Goal: Task Accomplishment & Management: Use online tool/utility

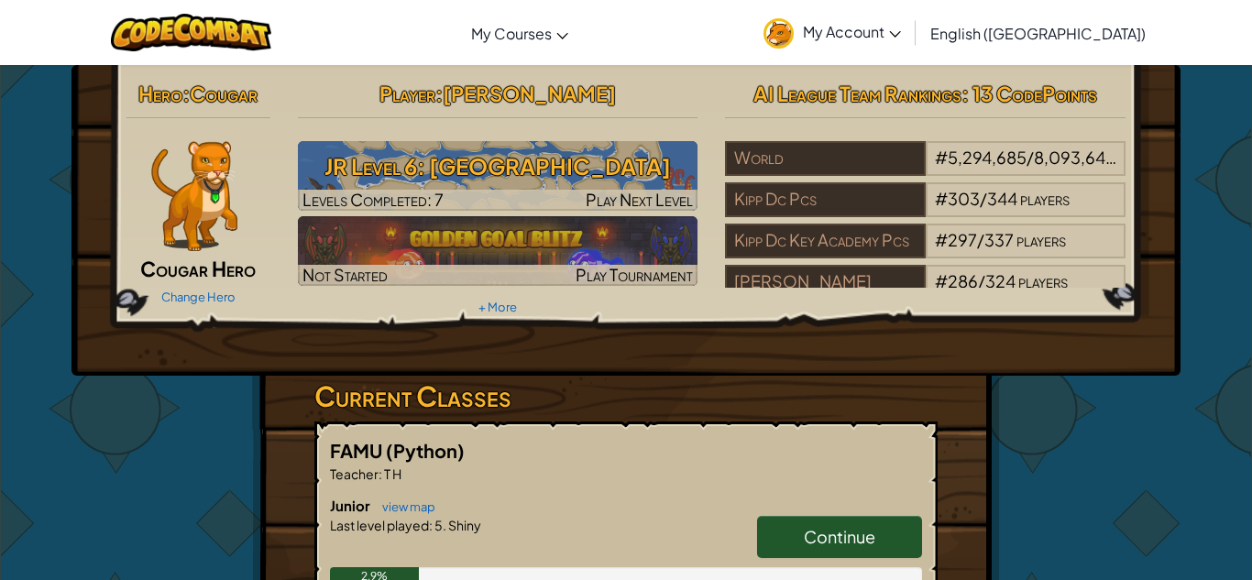
click at [888, 531] on link "Continue" at bounding box center [839, 537] width 165 height 42
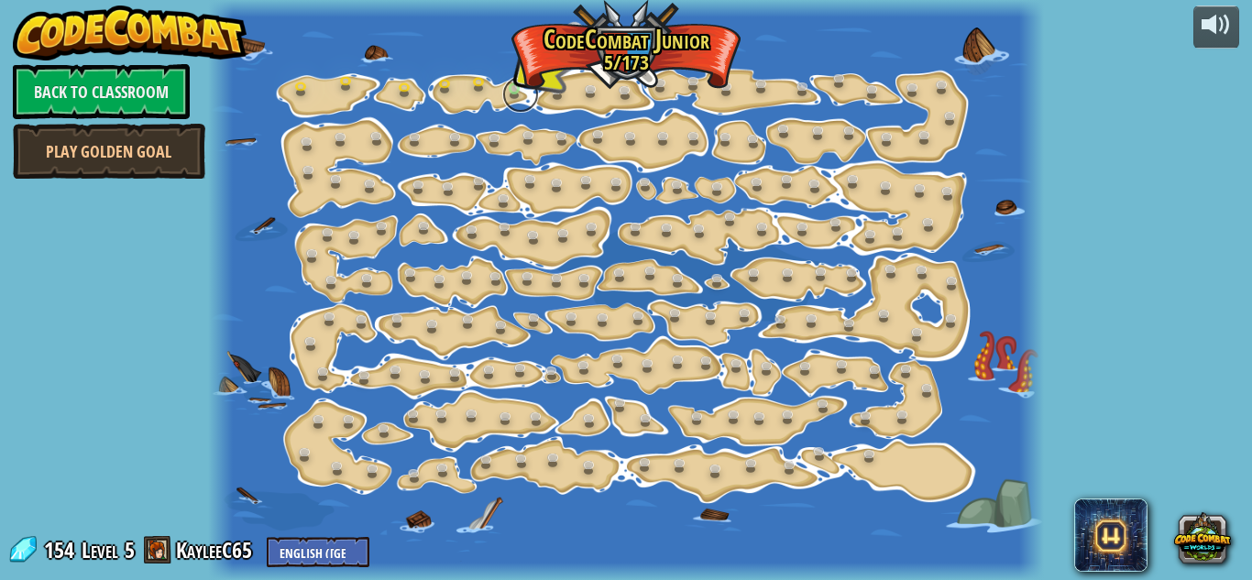
click at [523, 93] on link at bounding box center [520, 94] width 37 height 37
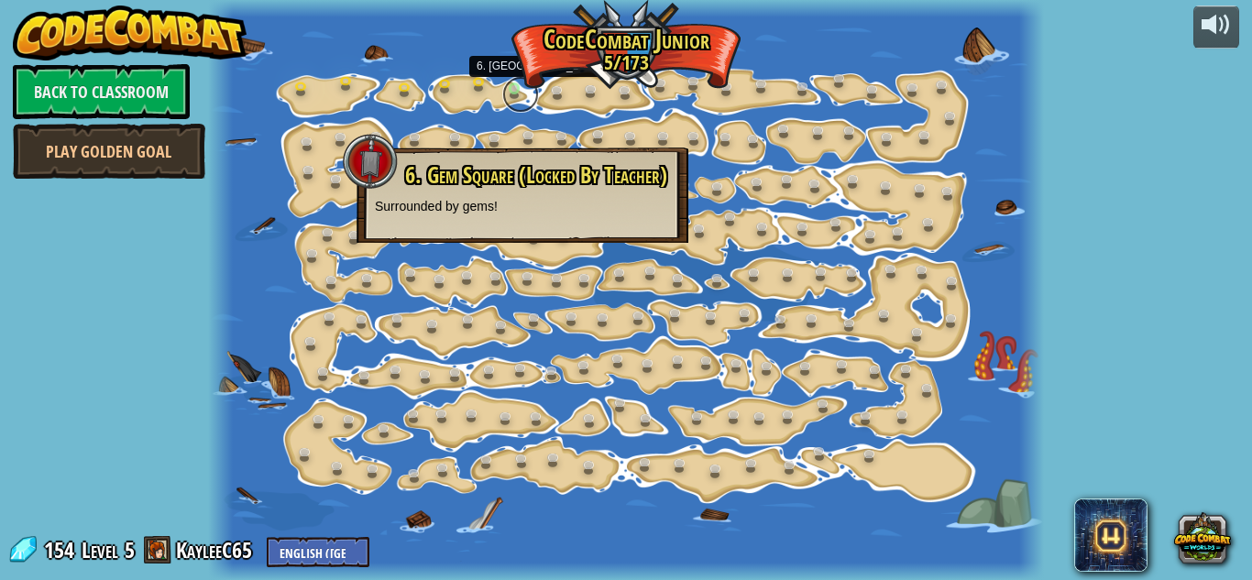
click at [512, 87] on link at bounding box center [520, 94] width 37 height 37
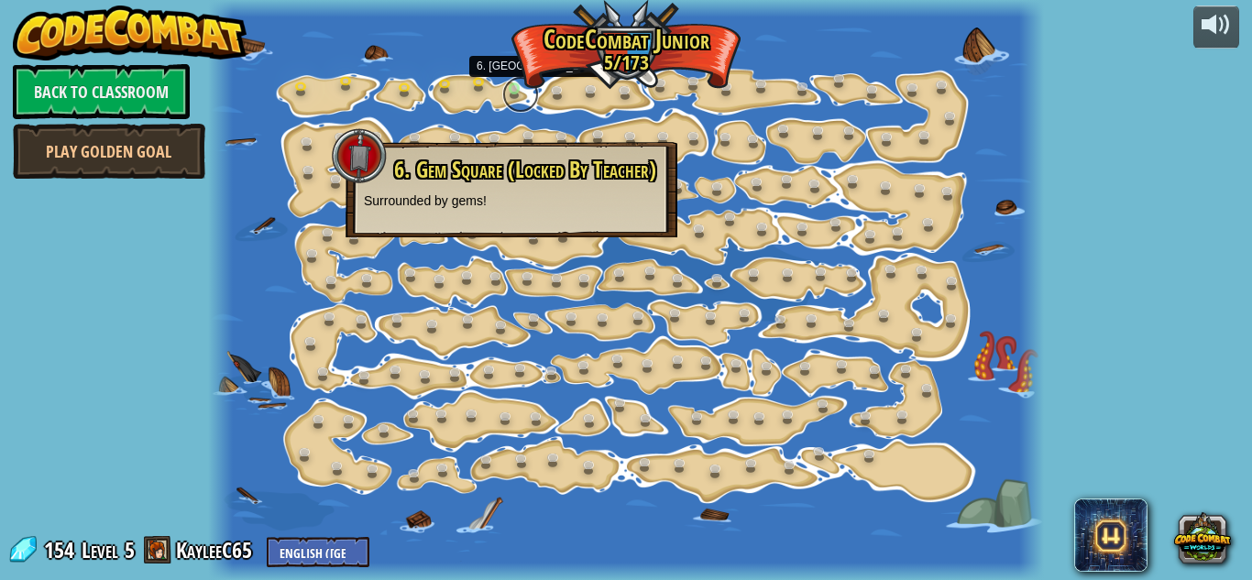
click at [513, 93] on link at bounding box center [520, 94] width 37 height 37
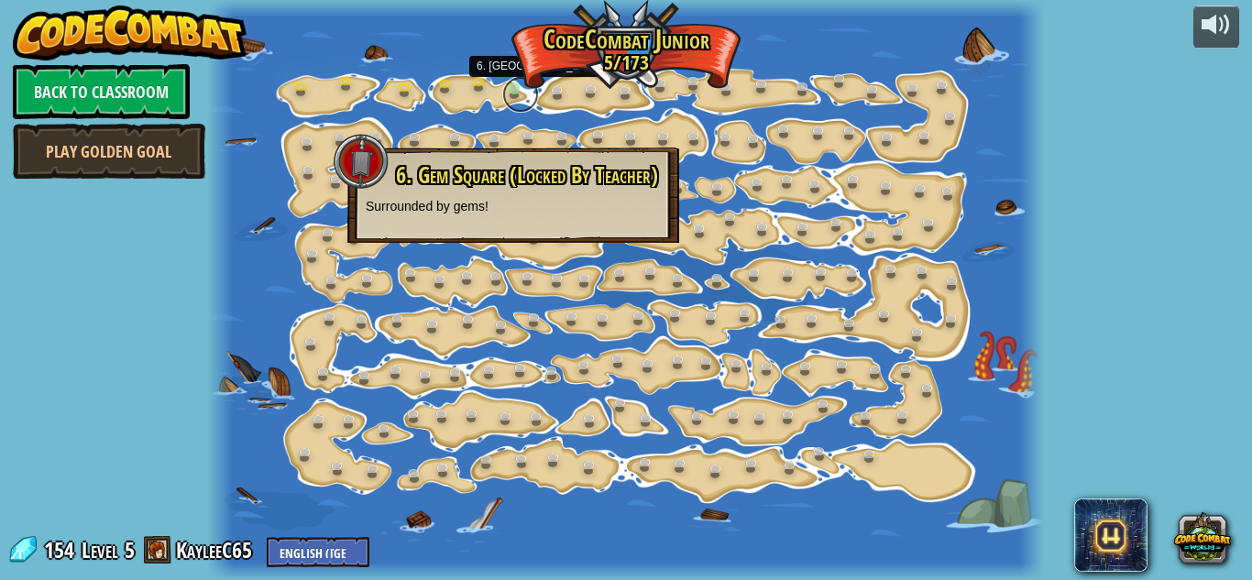
click at [523, 96] on link at bounding box center [520, 94] width 37 height 37
click at [524, 97] on link at bounding box center [520, 94] width 37 height 37
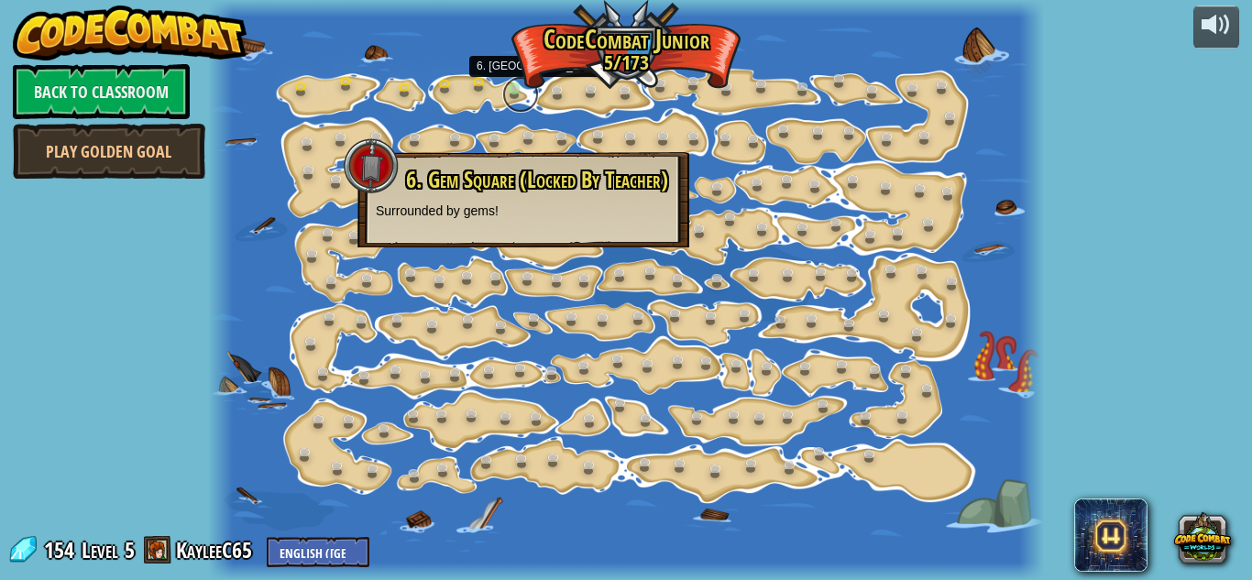
click at [526, 94] on link at bounding box center [520, 94] width 37 height 37
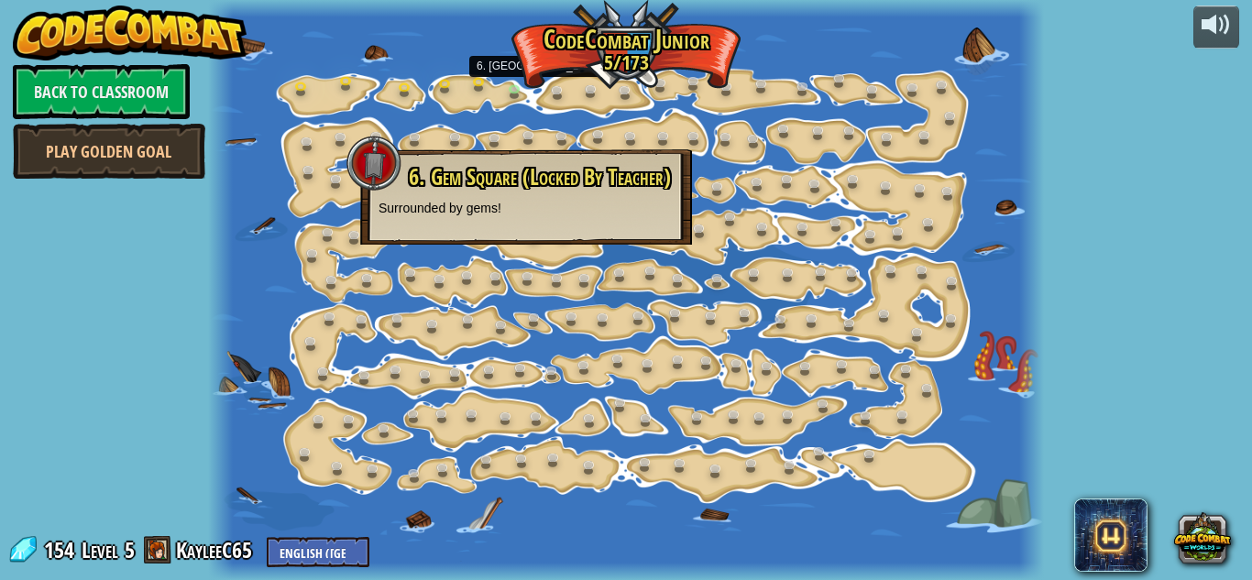
click at [336, 99] on div at bounding box center [626, 290] width 836 height 580
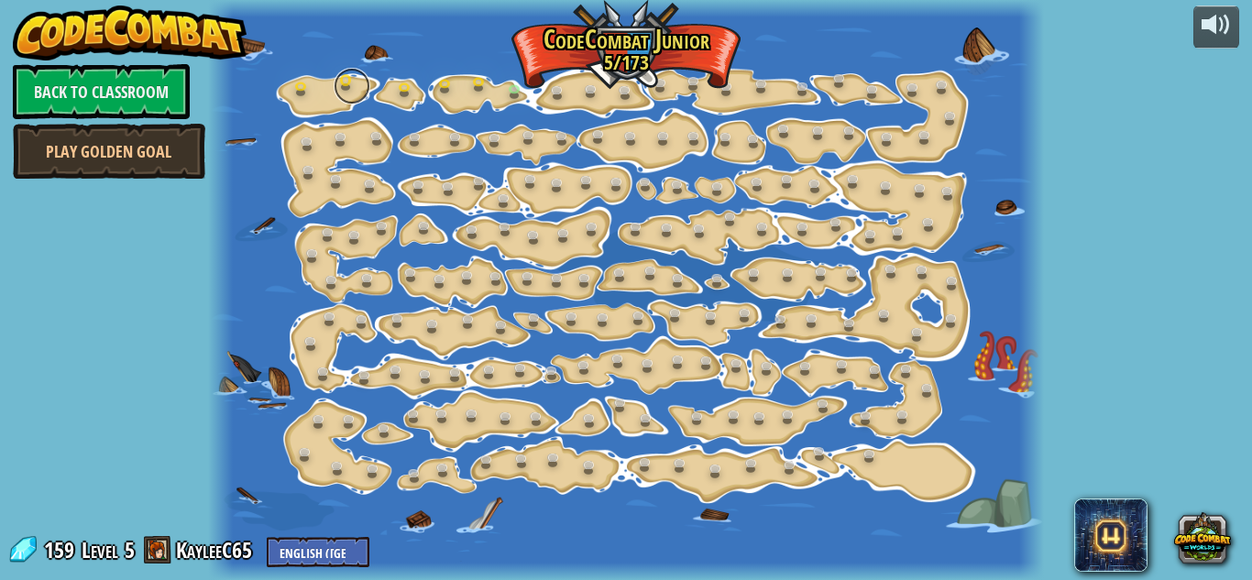
click at [342, 95] on link at bounding box center [352, 86] width 37 height 37
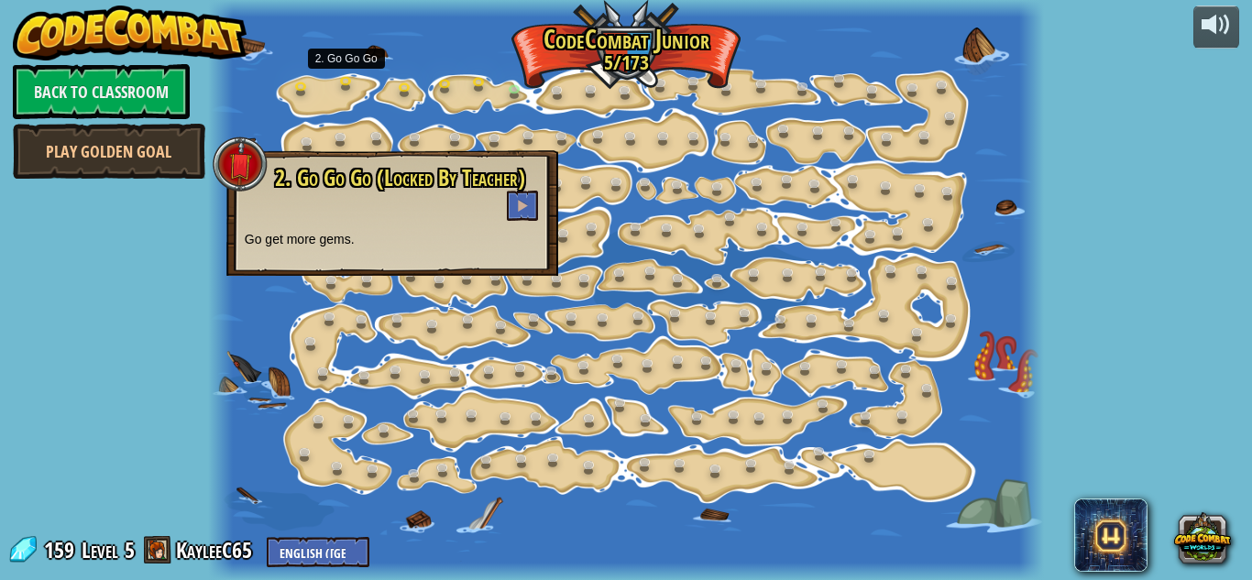
click at [421, 104] on div at bounding box center [626, 290] width 836 height 580
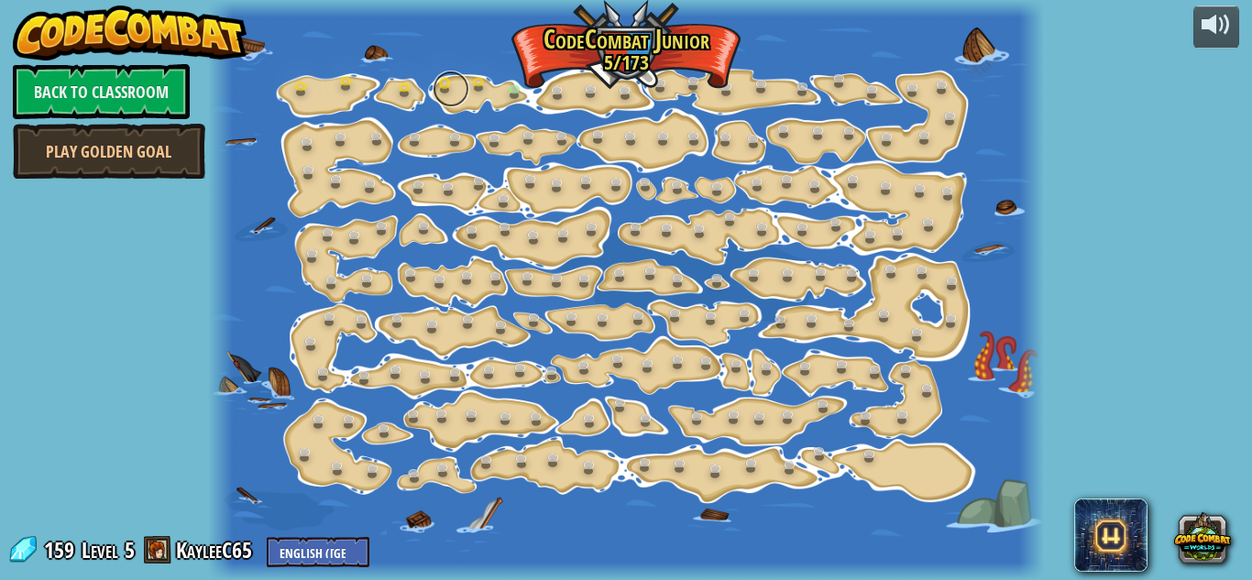
click at [446, 94] on link at bounding box center [451, 89] width 37 height 37
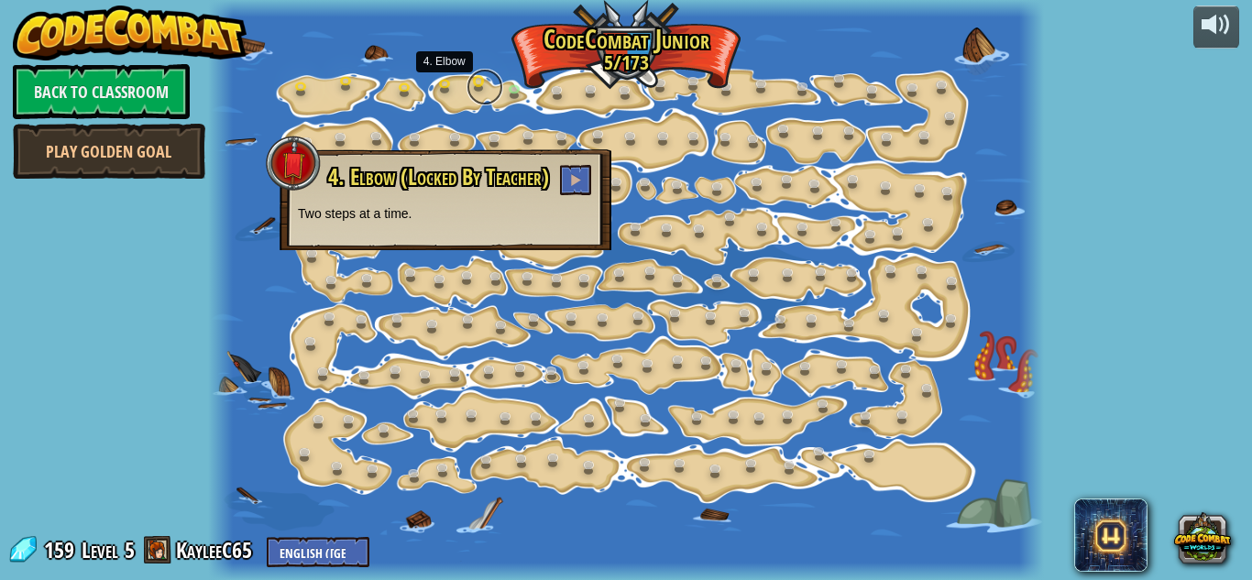
click at [485, 92] on link at bounding box center [485, 87] width 37 height 37
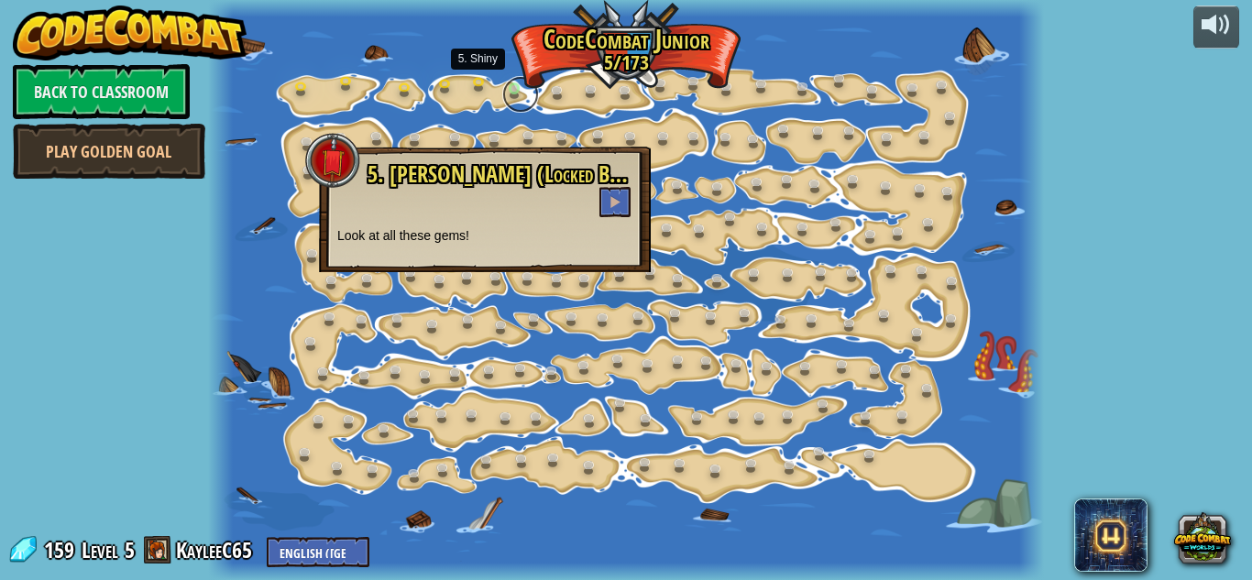
click at [535, 88] on link at bounding box center [520, 94] width 37 height 37
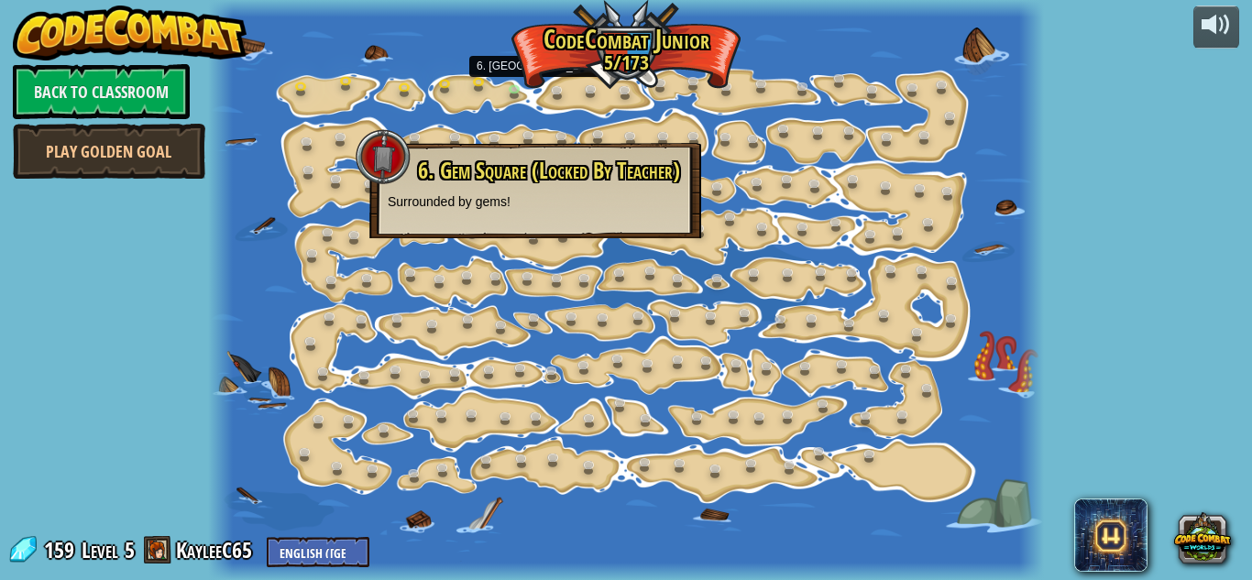
click at [509, 81] on div at bounding box center [626, 290] width 836 height 580
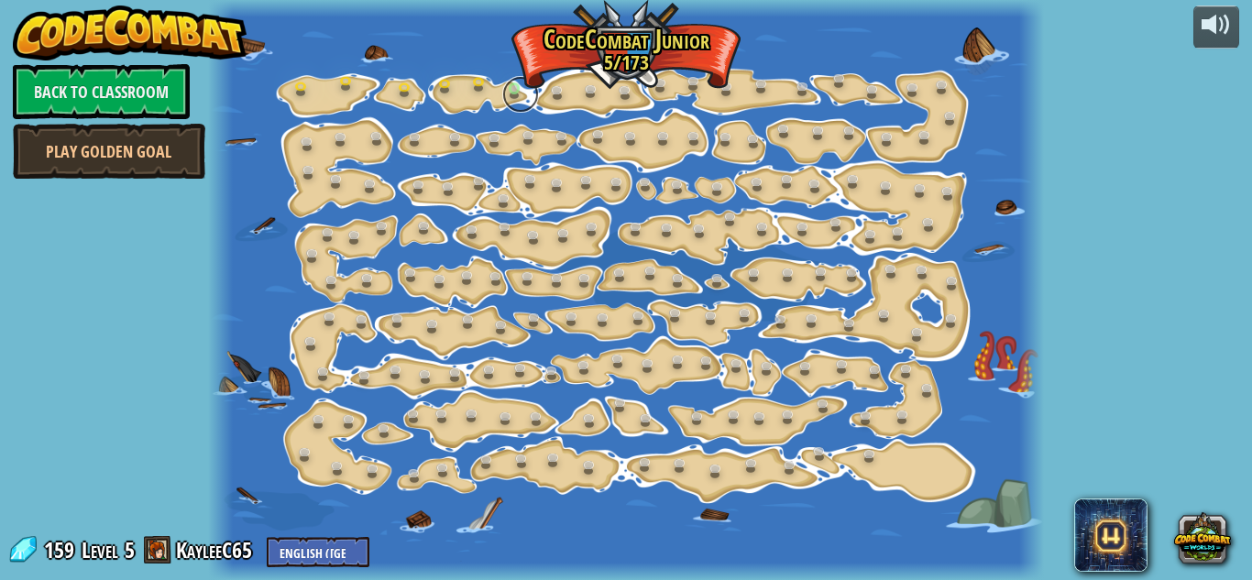
click at [515, 96] on link at bounding box center [520, 94] width 37 height 37
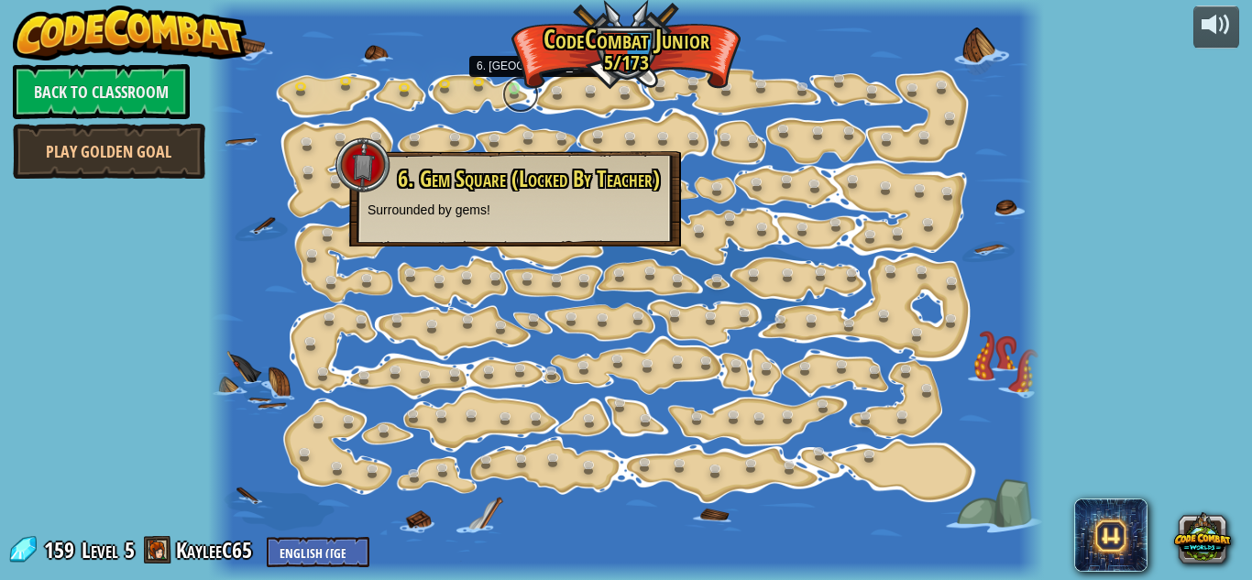
click at [513, 80] on link at bounding box center [520, 94] width 37 height 37
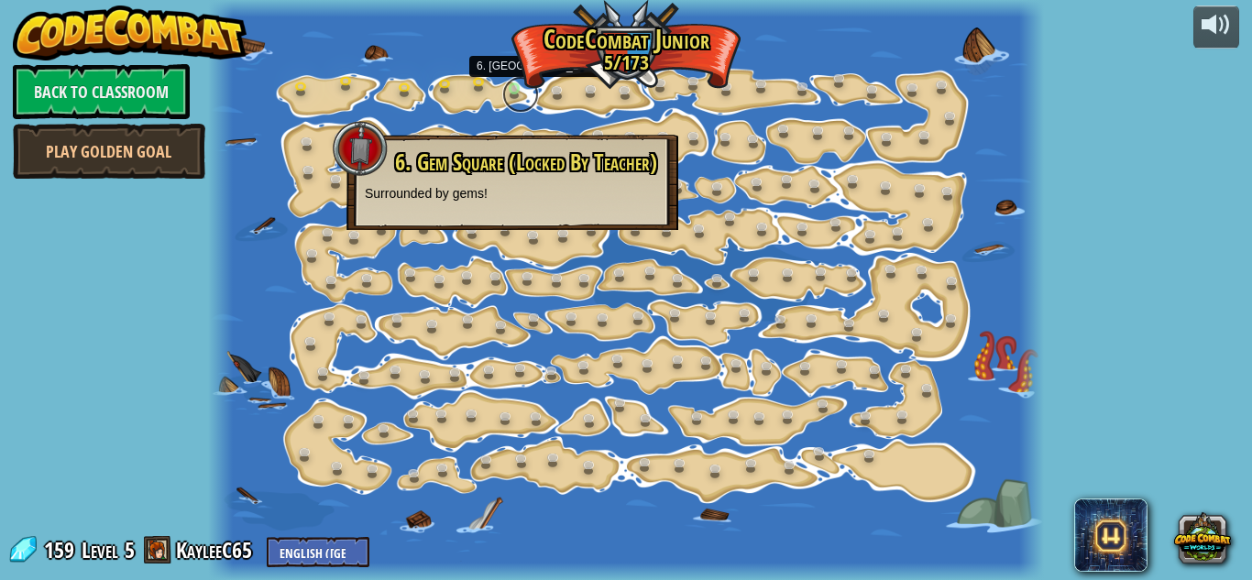
click at [510, 82] on link at bounding box center [520, 94] width 37 height 37
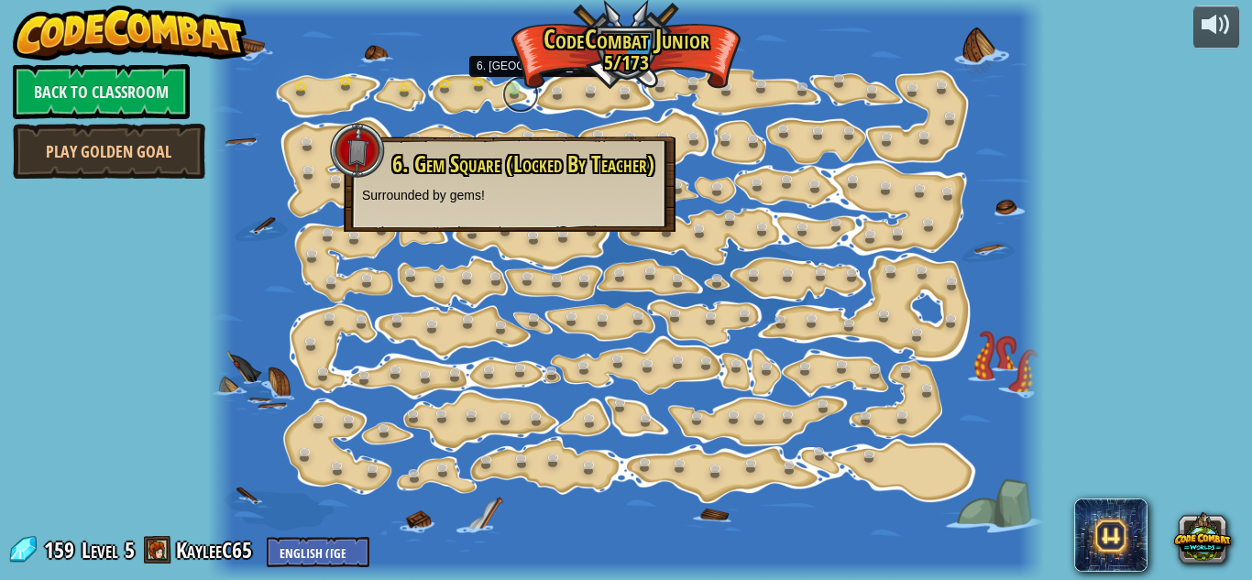
click at [509, 82] on link at bounding box center [520, 94] width 37 height 37
click at [369, 148] on div at bounding box center [356, 150] width 55 height 55
click at [364, 147] on div at bounding box center [356, 150] width 55 height 55
click at [367, 149] on div at bounding box center [356, 150] width 55 height 55
click at [370, 151] on div at bounding box center [356, 150] width 55 height 55
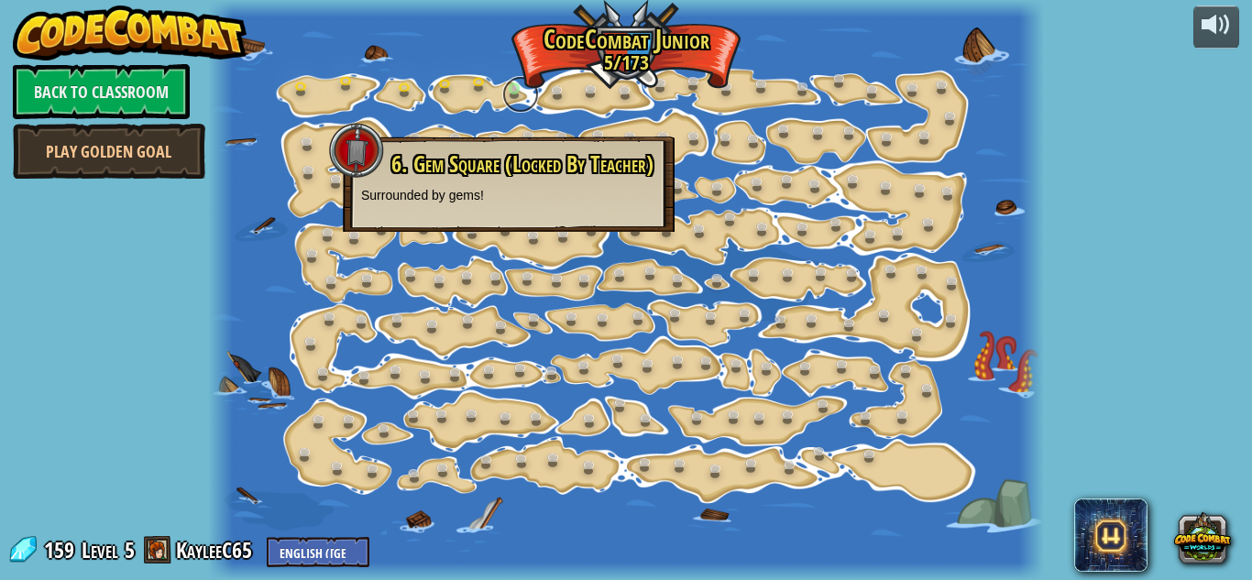
click at [524, 86] on link at bounding box center [520, 94] width 37 height 37
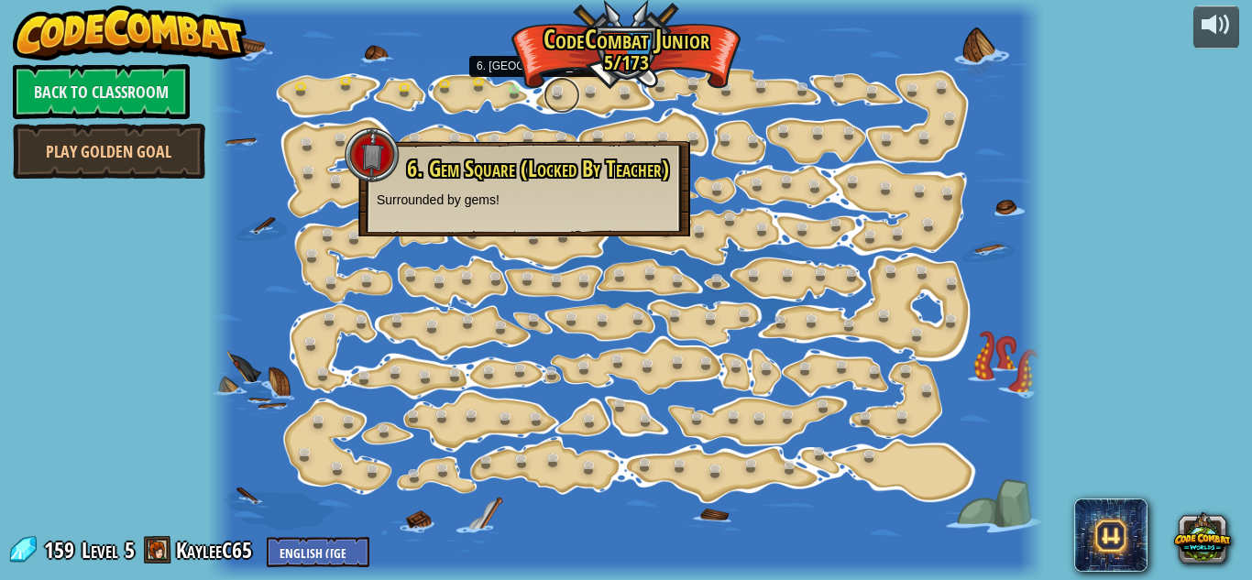
click at [551, 83] on link at bounding box center [562, 95] width 37 height 37
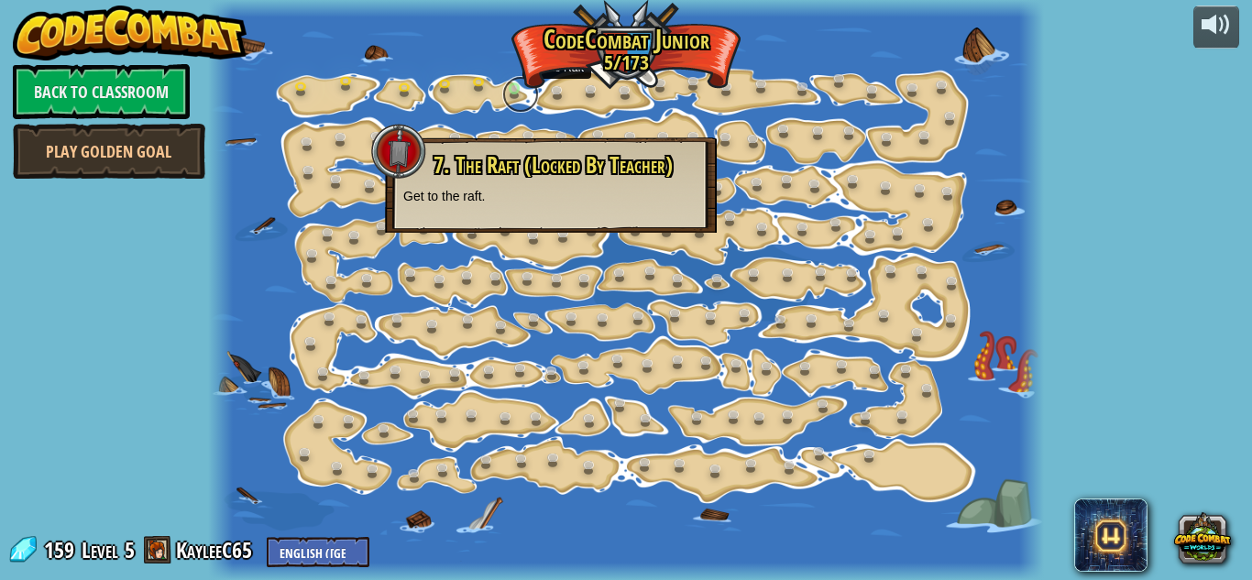
click at [519, 86] on link at bounding box center [520, 94] width 37 height 37
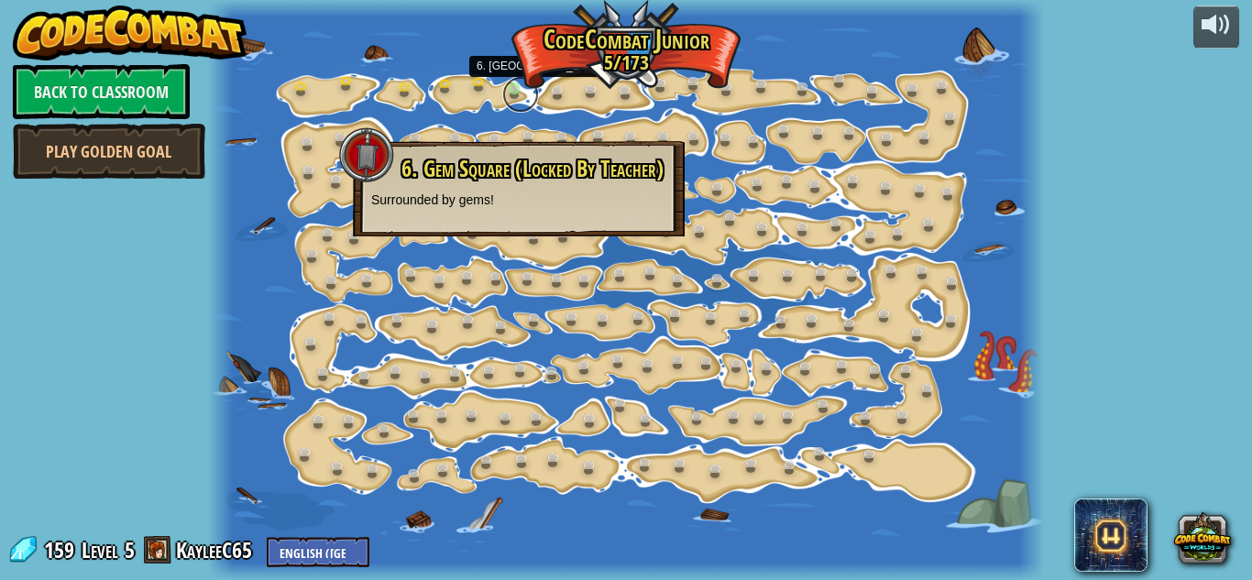
click at [527, 95] on link at bounding box center [520, 94] width 37 height 37
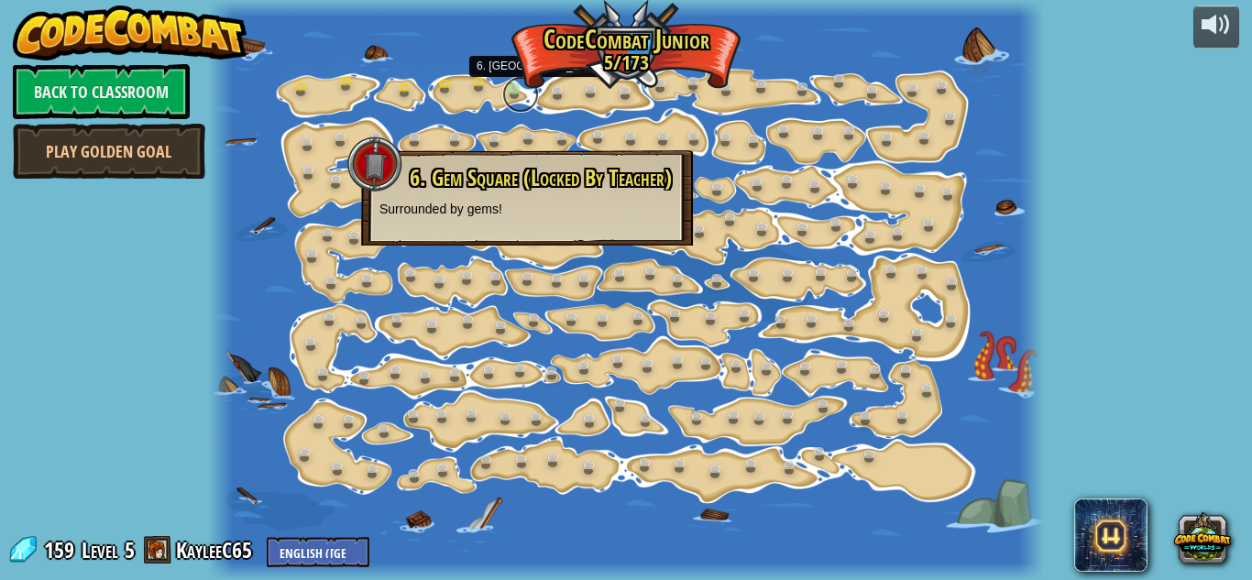
click at [526, 85] on link at bounding box center [520, 94] width 37 height 37
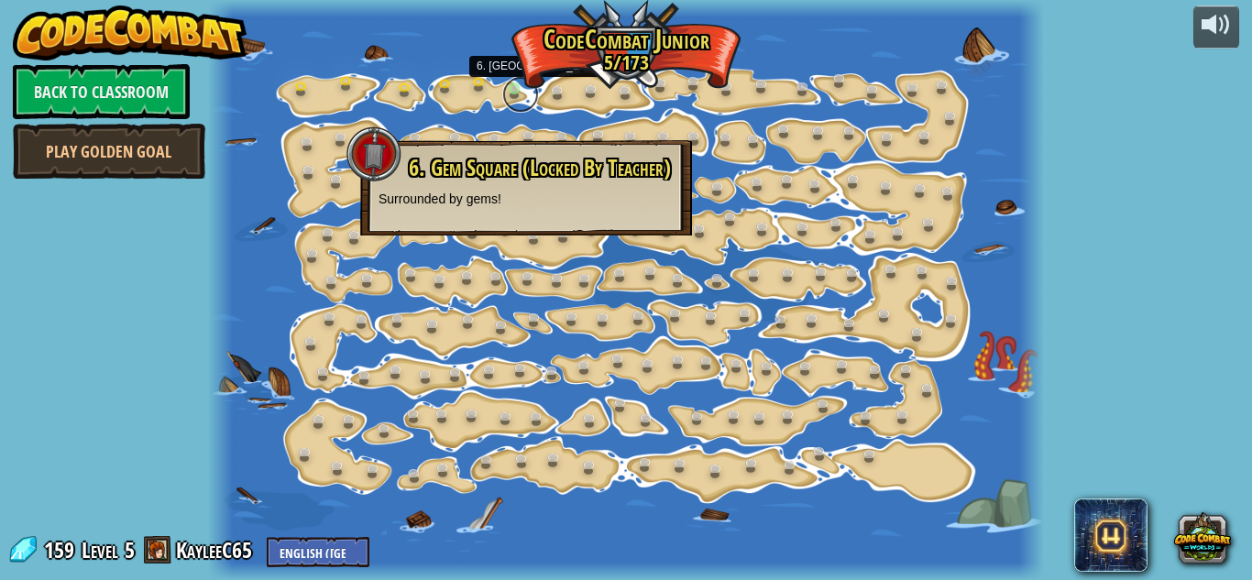
click at [531, 86] on link at bounding box center [520, 94] width 37 height 37
click at [533, 90] on link at bounding box center [520, 94] width 37 height 37
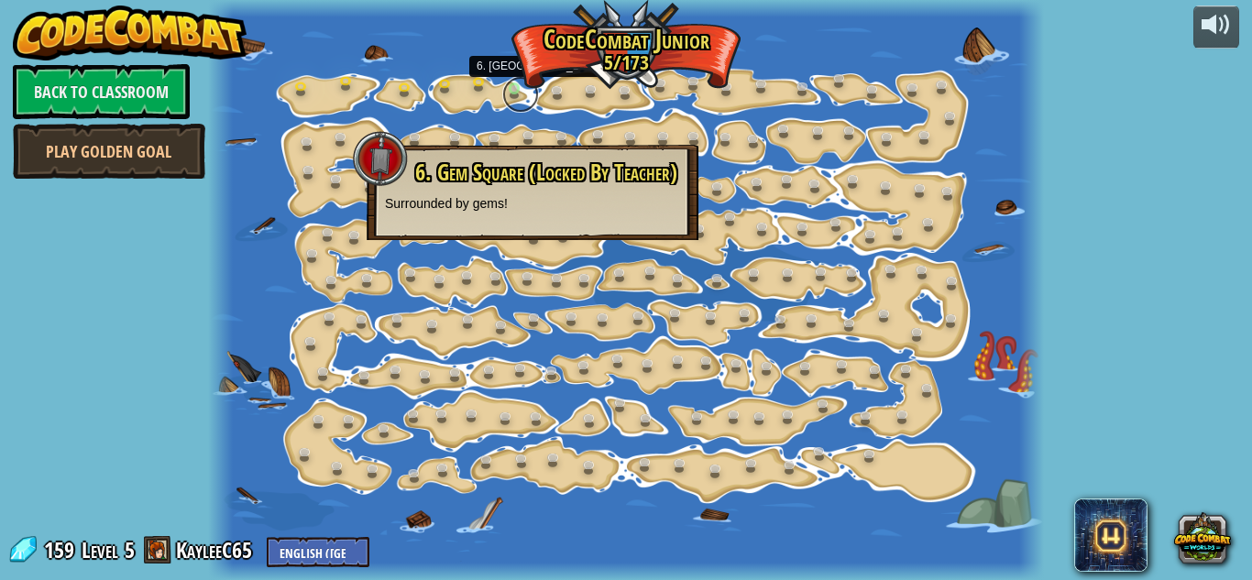
click at [523, 94] on link at bounding box center [520, 94] width 37 height 37
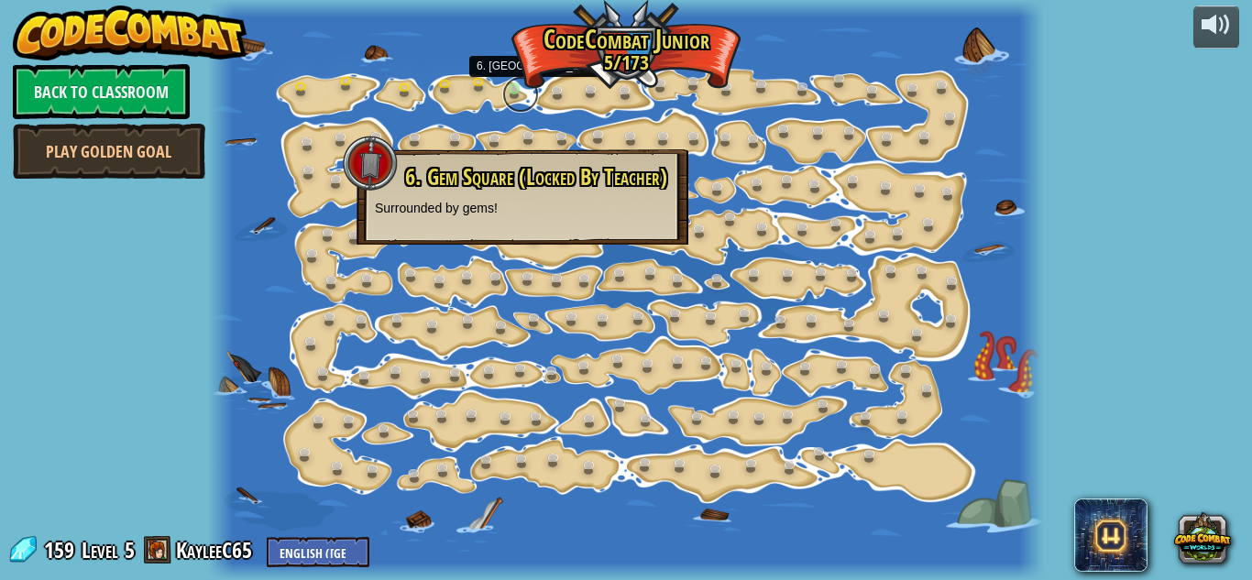
click at [526, 92] on link at bounding box center [520, 94] width 37 height 37
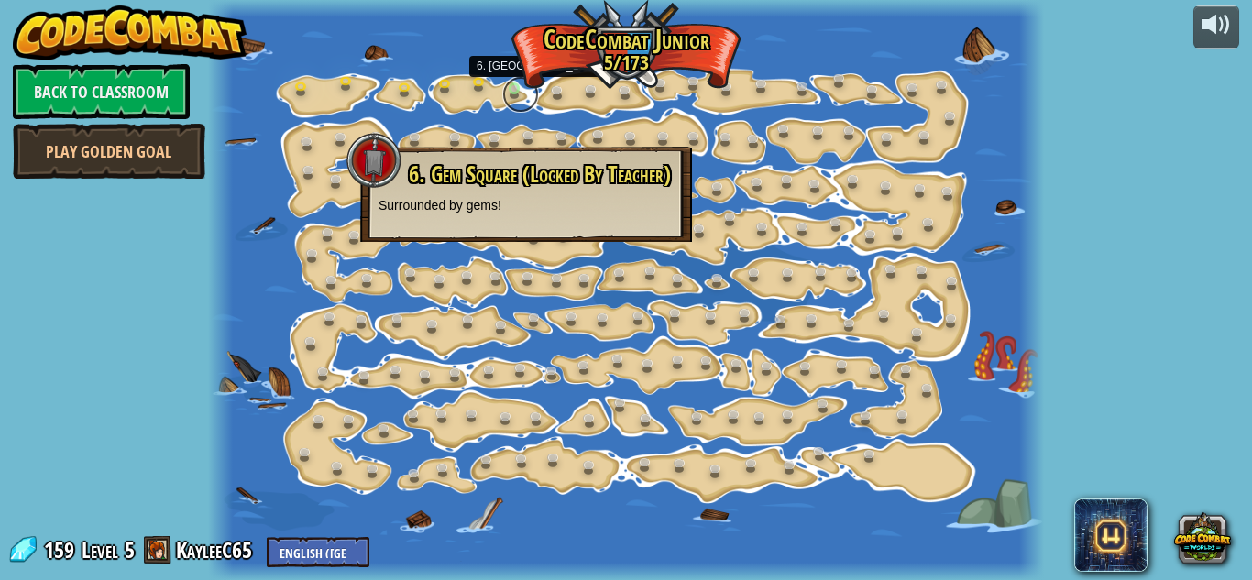
click at [514, 88] on link at bounding box center [520, 94] width 37 height 37
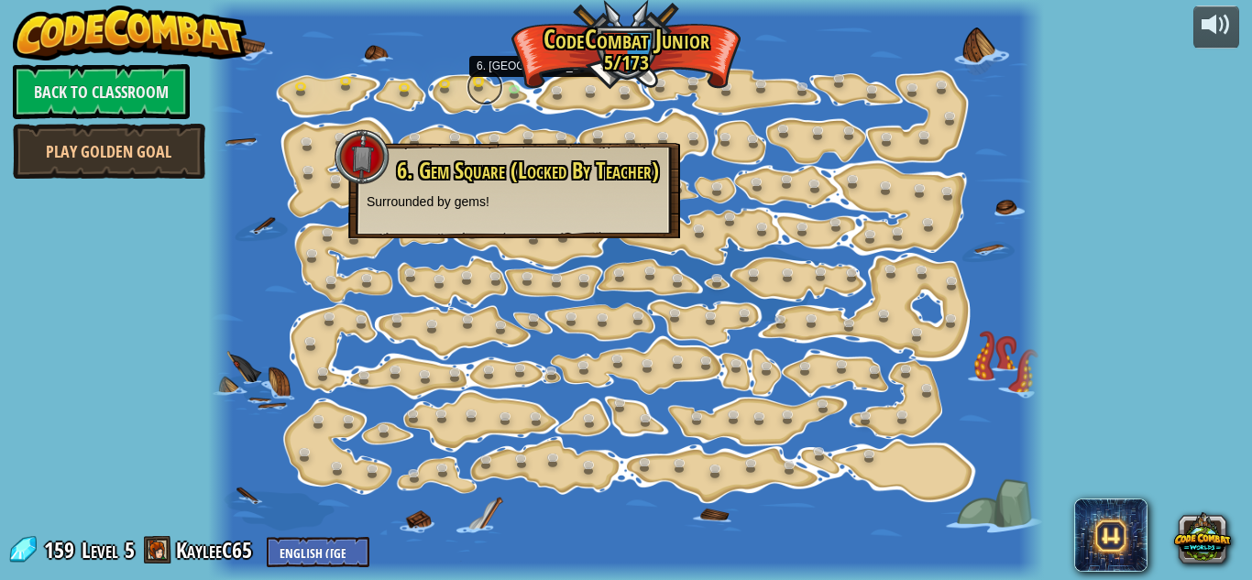
click at [485, 97] on link at bounding box center [485, 87] width 37 height 37
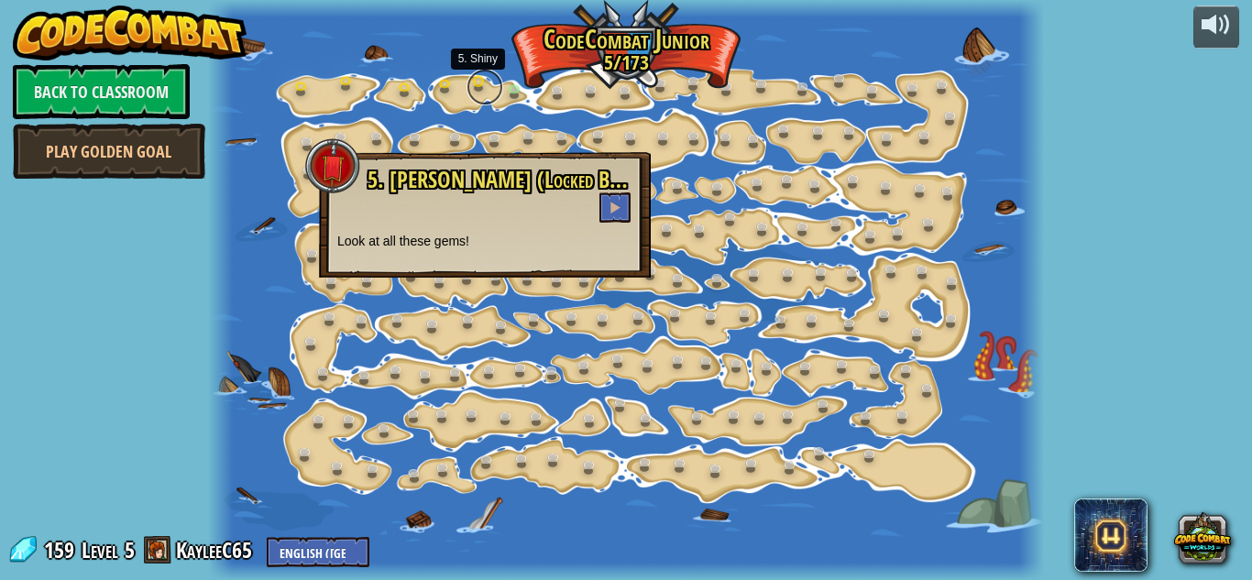
click at [483, 95] on link at bounding box center [485, 87] width 37 height 37
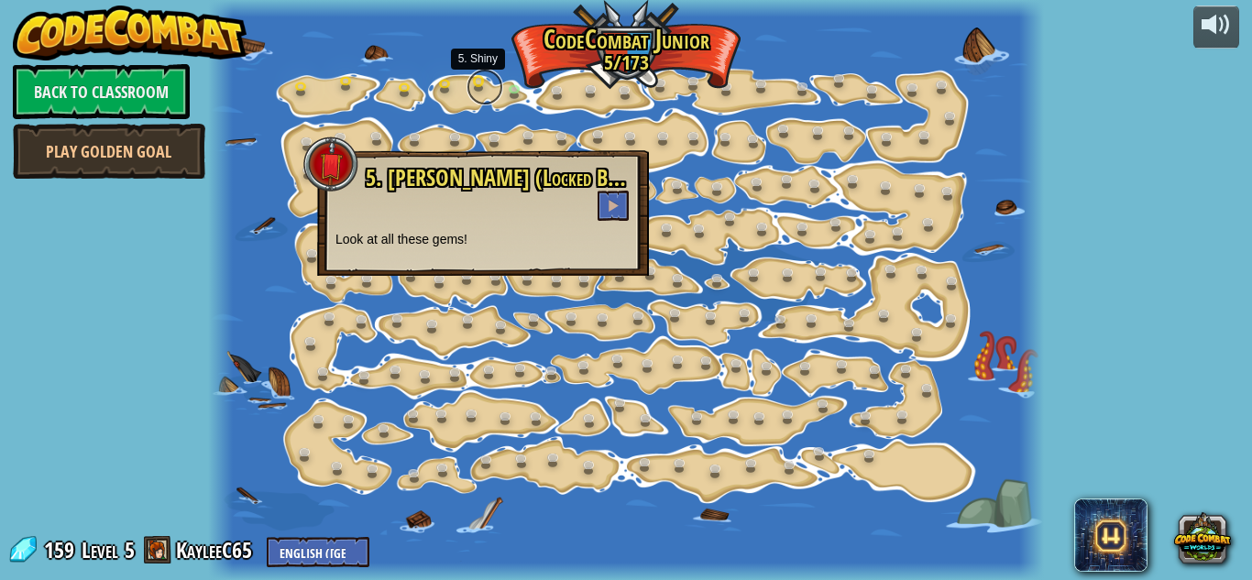
click at [488, 99] on link at bounding box center [485, 87] width 37 height 37
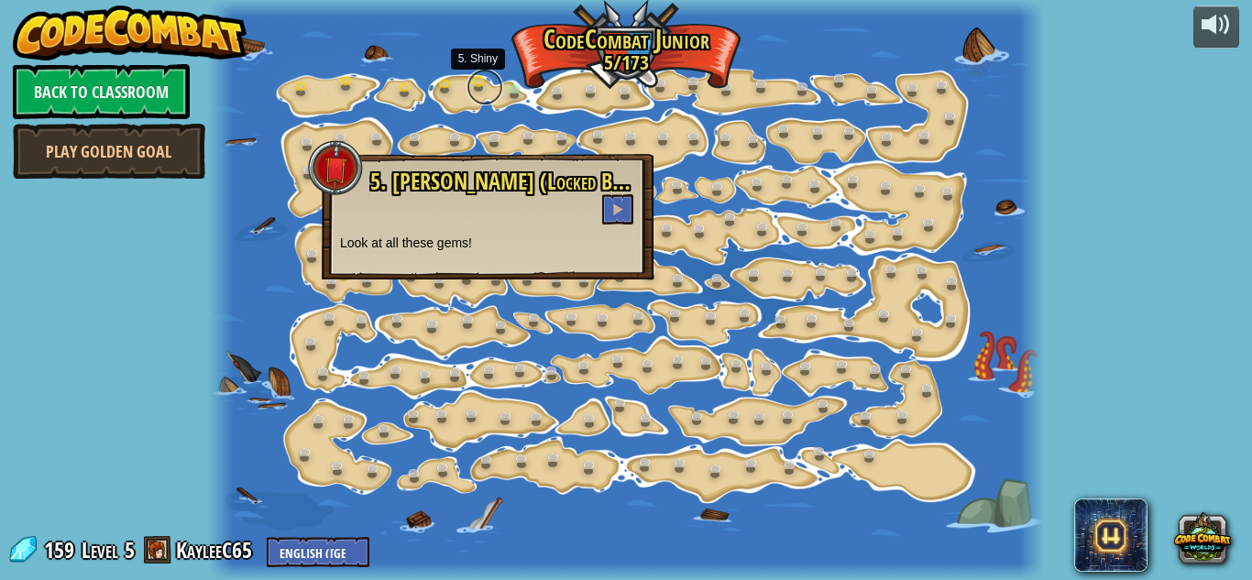
click at [490, 97] on link at bounding box center [485, 87] width 37 height 37
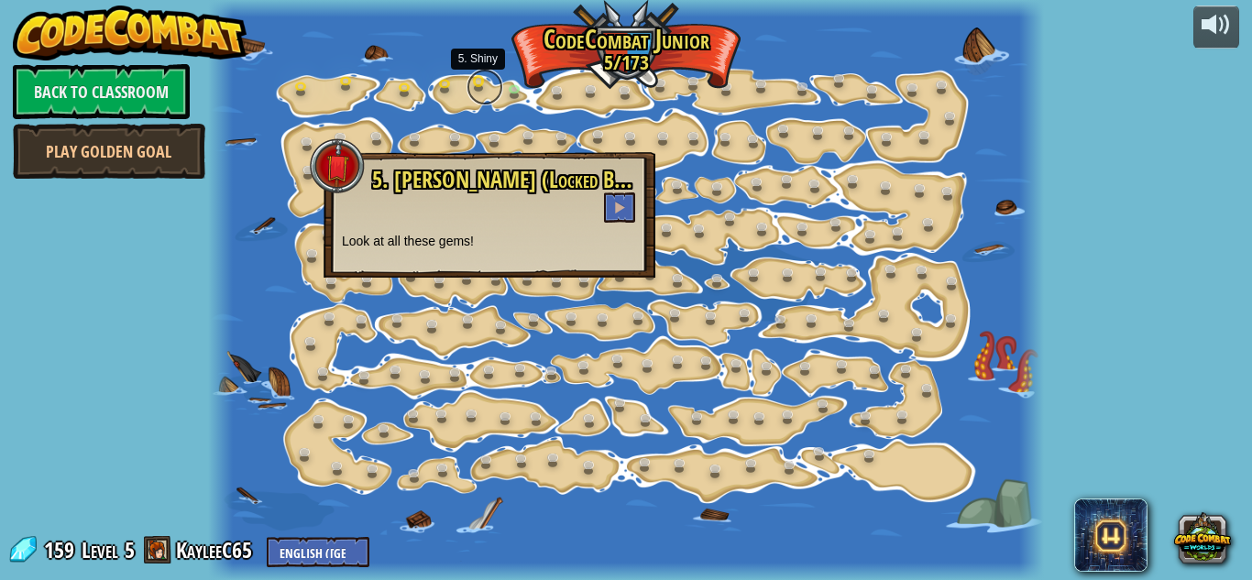
click at [491, 98] on link at bounding box center [485, 87] width 37 height 37
click at [524, 105] on link at bounding box center [520, 94] width 37 height 37
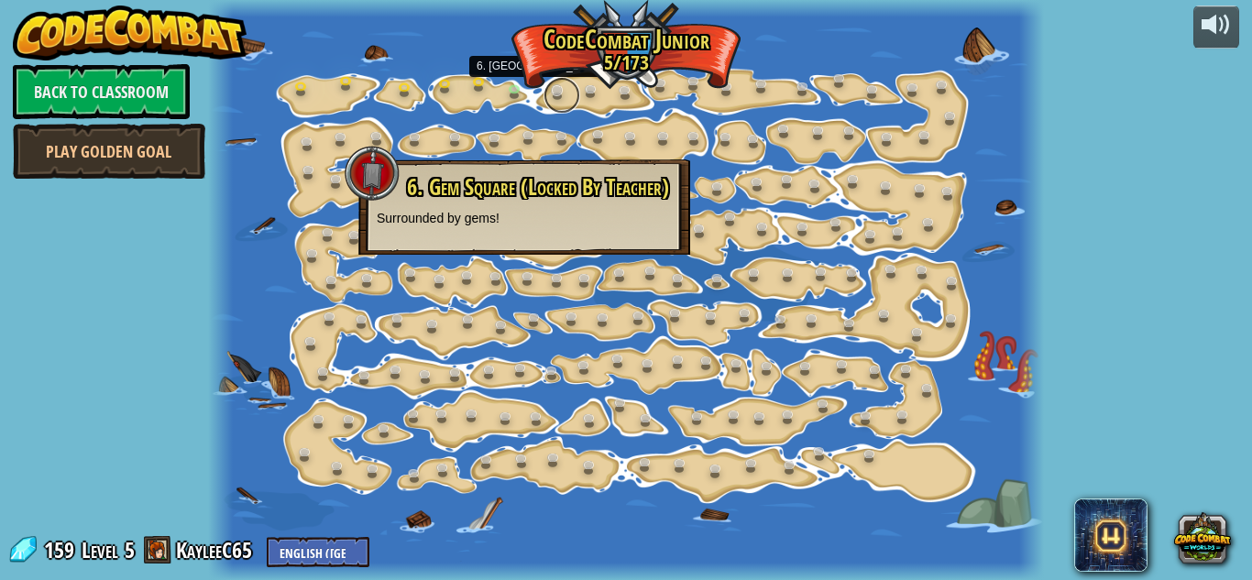
click at [547, 92] on link at bounding box center [562, 95] width 37 height 37
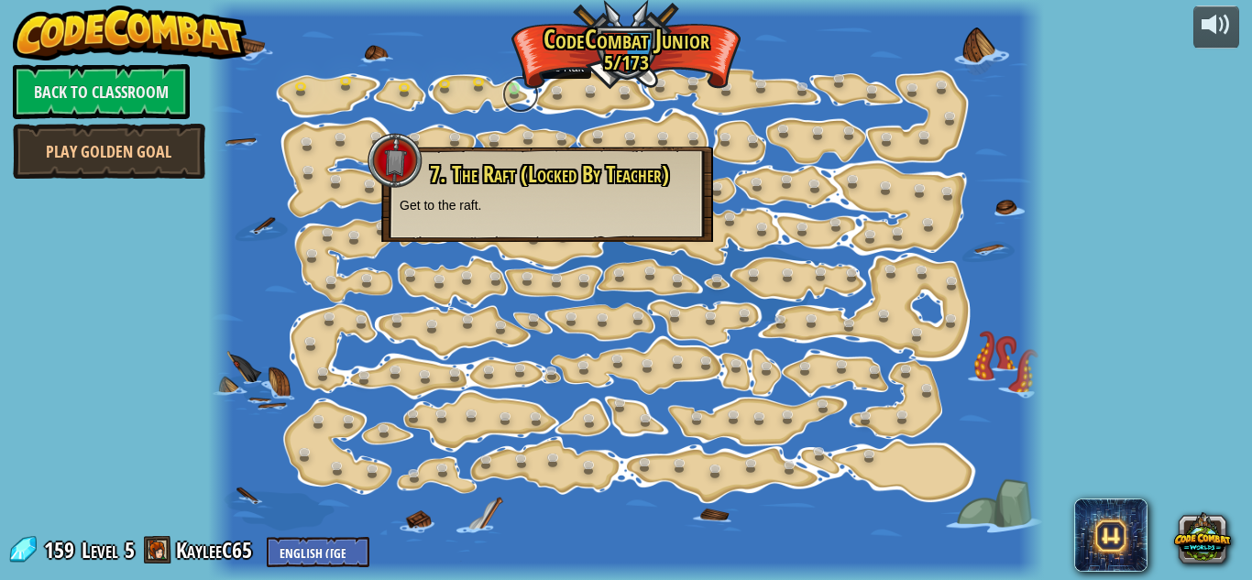
click at [531, 92] on link at bounding box center [520, 94] width 37 height 37
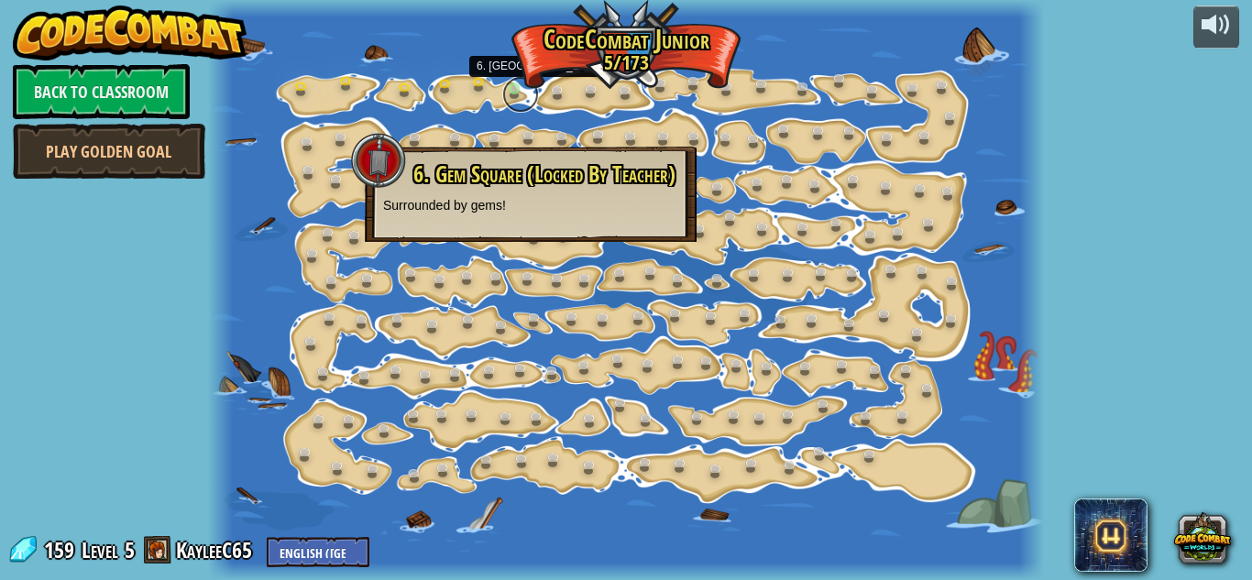
click at [529, 101] on link at bounding box center [520, 94] width 37 height 37
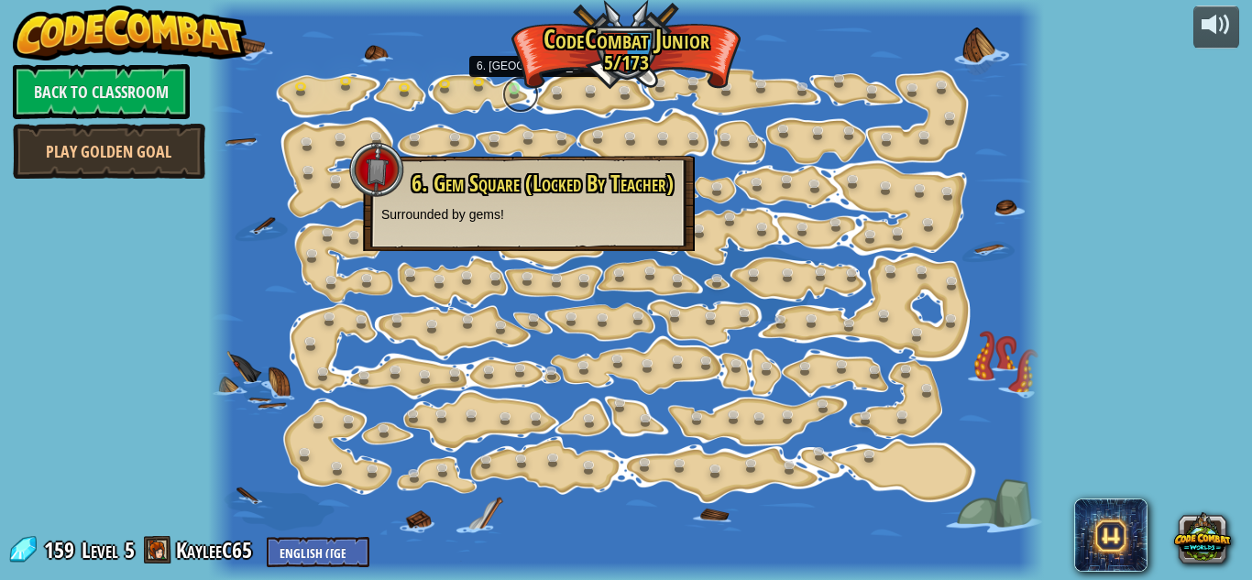
click at [525, 101] on link at bounding box center [520, 94] width 37 height 37
click at [136, 156] on link "Play Golden Goal" at bounding box center [109, 151] width 193 height 55
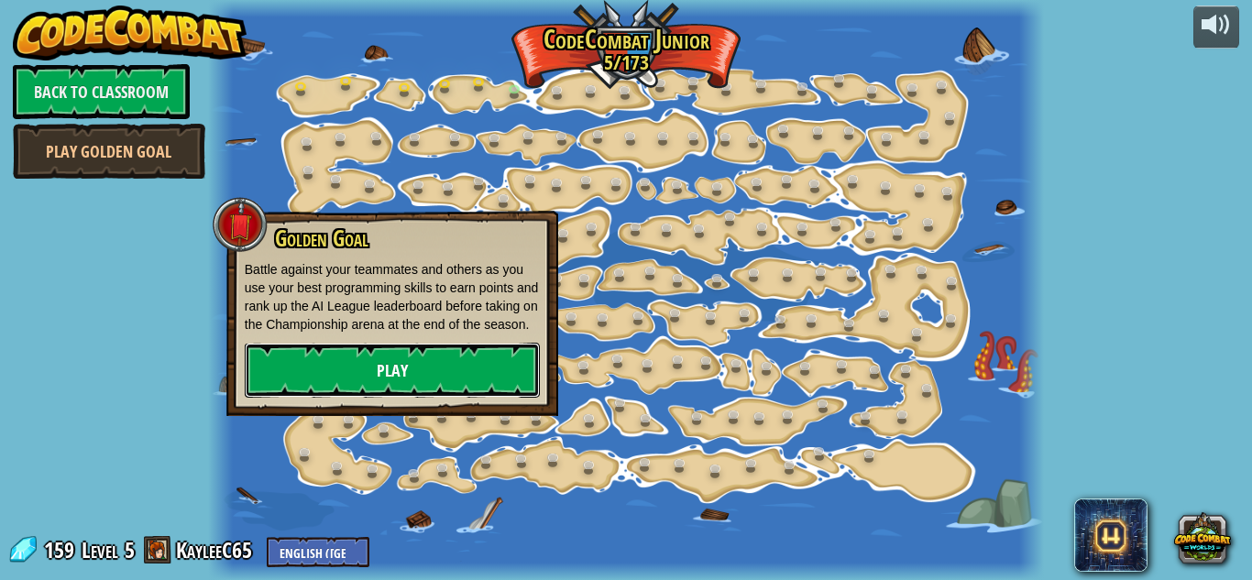
click at [389, 394] on link "Play" at bounding box center [392, 370] width 295 height 55
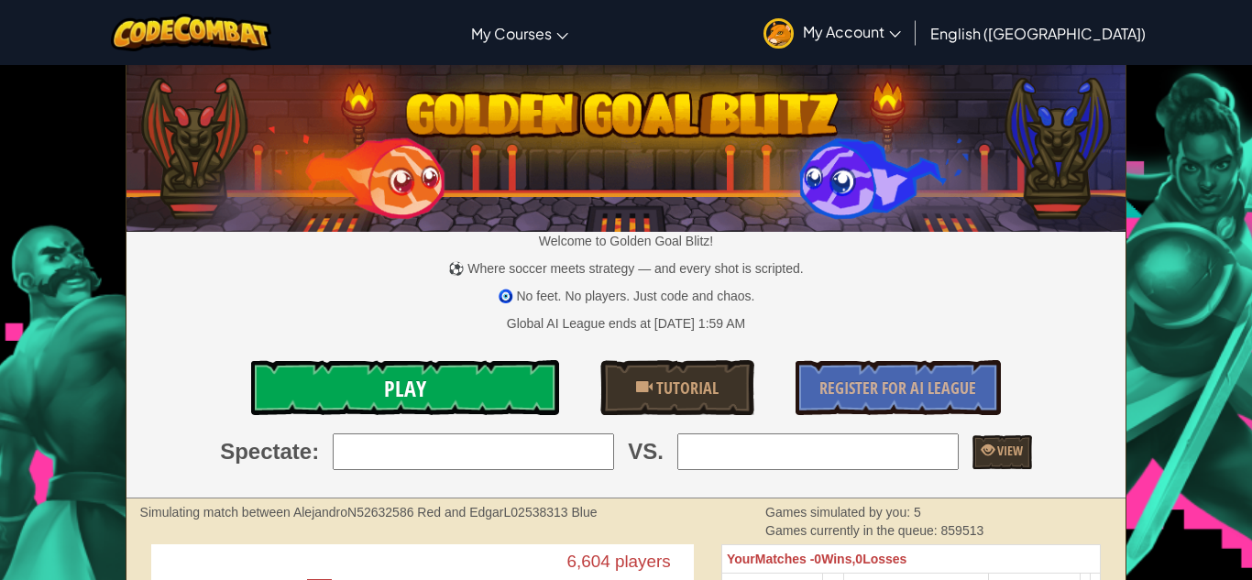
click at [451, 375] on link "Play" at bounding box center [405, 387] width 308 height 55
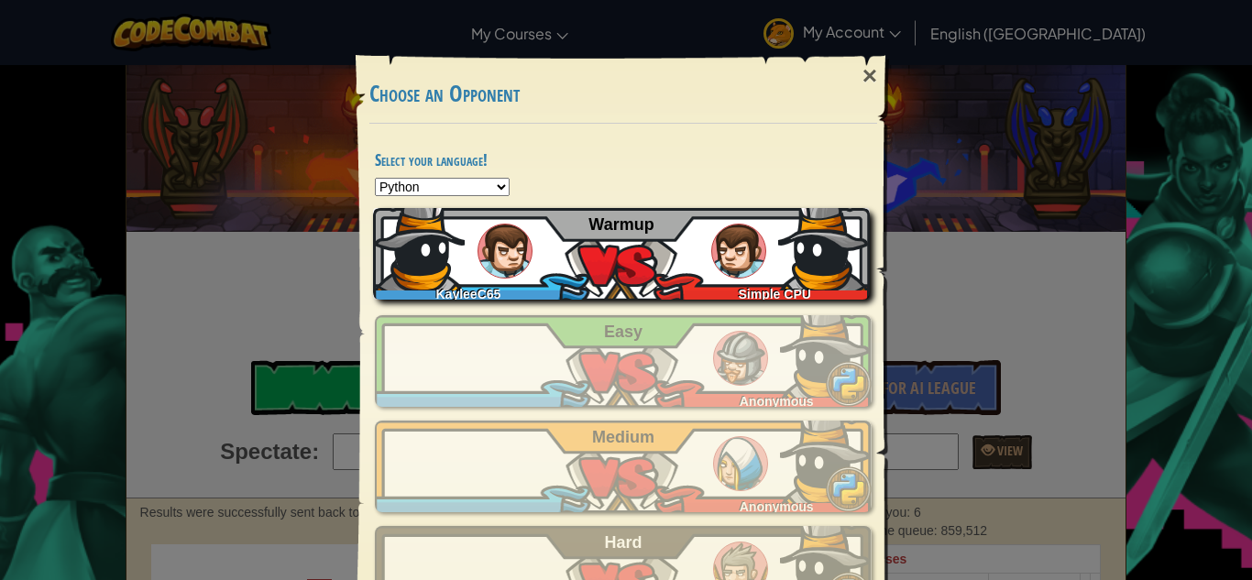
click at [741, 237] on img at bounding box center [738, 251] width 55 height 55
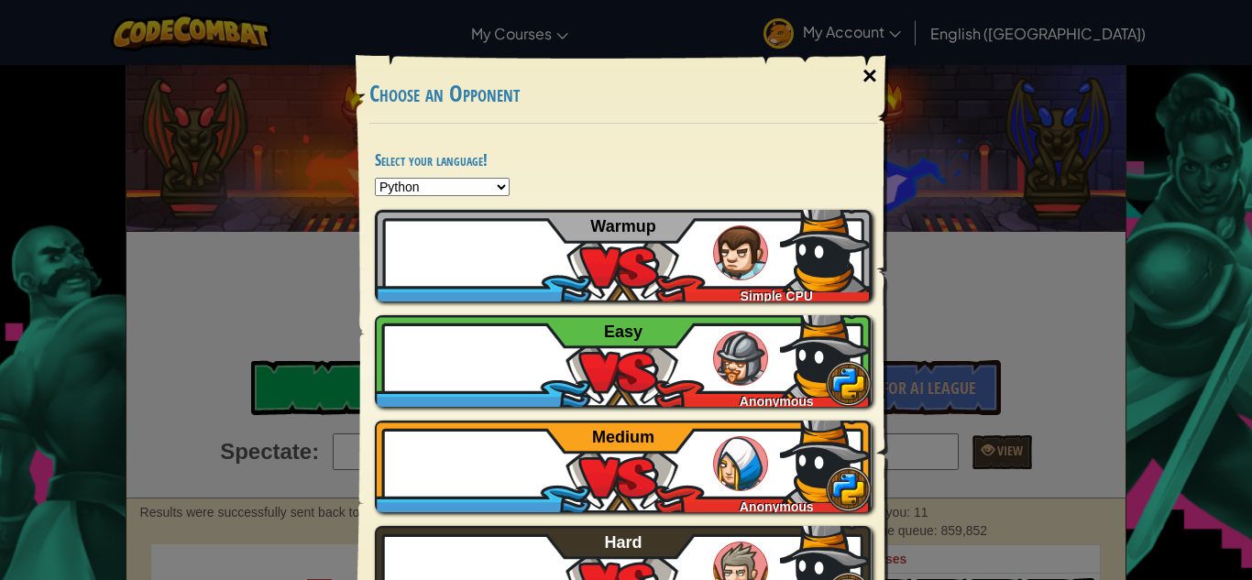
click at [868, 72] on div "×" at bounding box center [870, 76] width 42 height 53
